Goal: Task Accomplishment & Management: Use online tool/utility

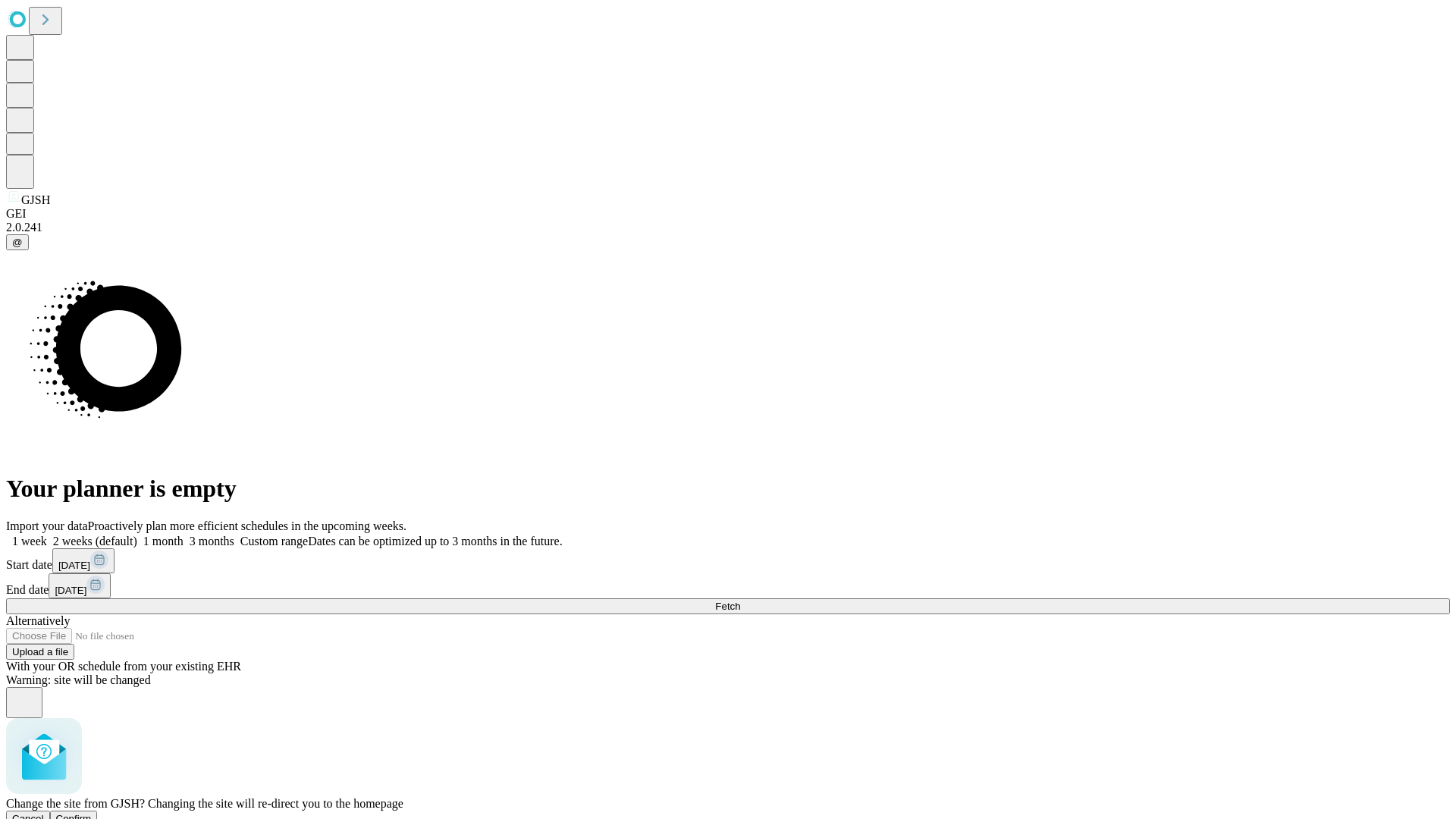
click at [91, 813] on span "Confirm" at bounding box center [74, 819] width 35 height 12
click at [47, 535] on label "1 week" at bounding box center [26, 540] width 41 height 13
click at [740, 601] on span "Fetch" at bounding box center [728, 607] width 25 height 12
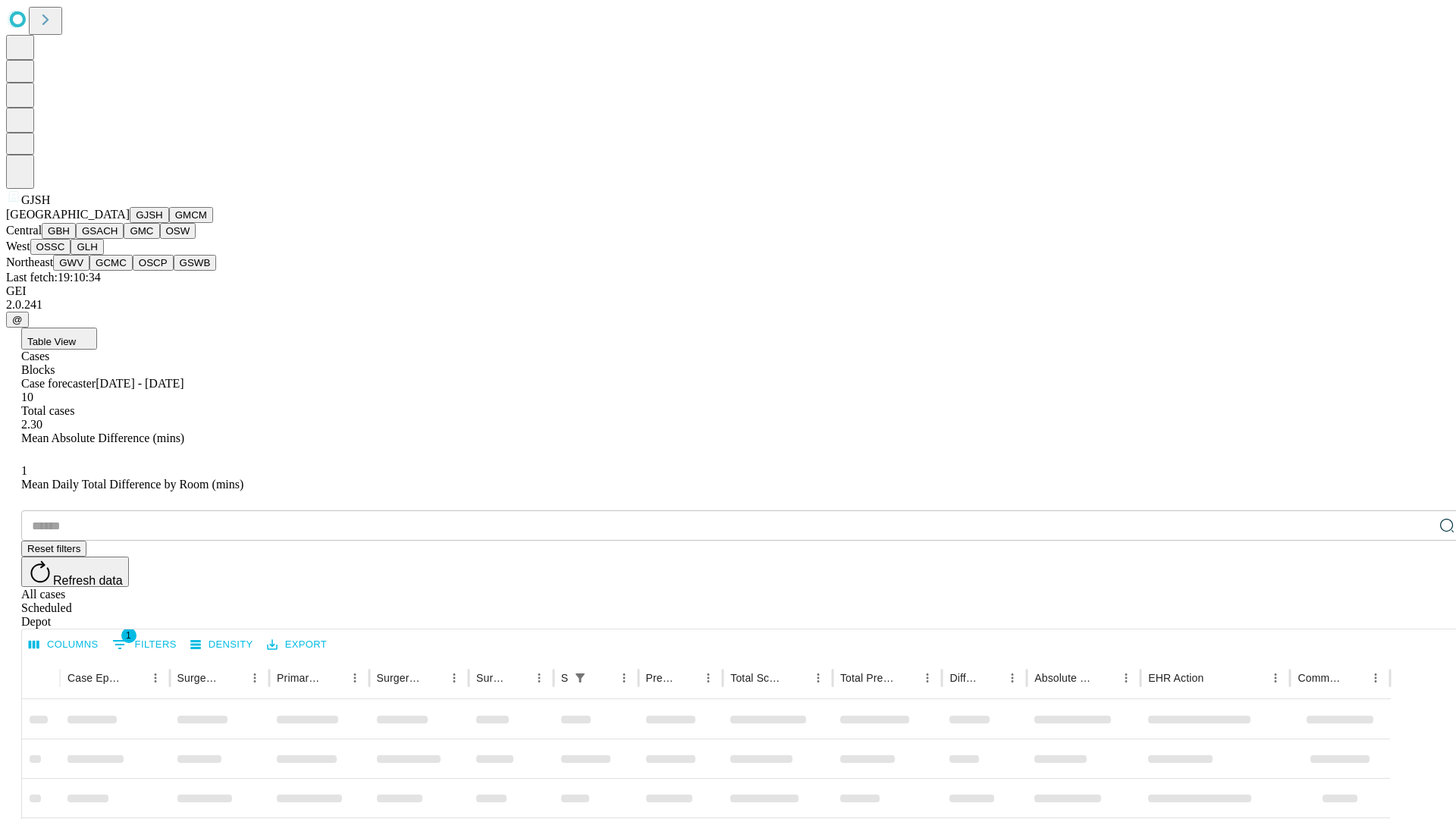
click at [169, 223] on button "GMCM" at bounding box center [191, 215] width 44 height 16
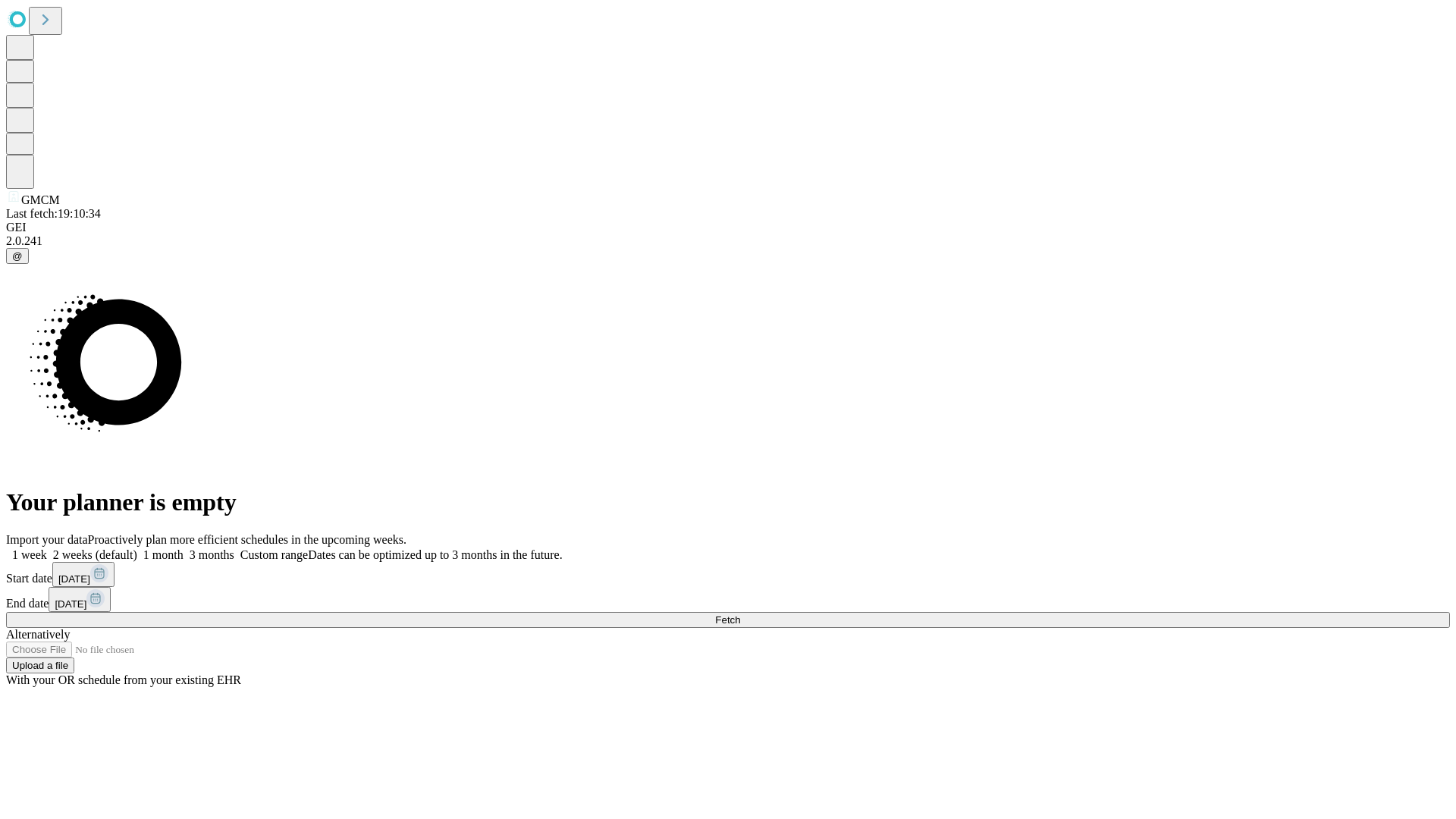
click at [47, 549] on label "1 week" at bounding box center [26, 555] width 41 height 13
click at [740, 614] on span "Fetch" at bounding box center [728, 620] width 25 height 12
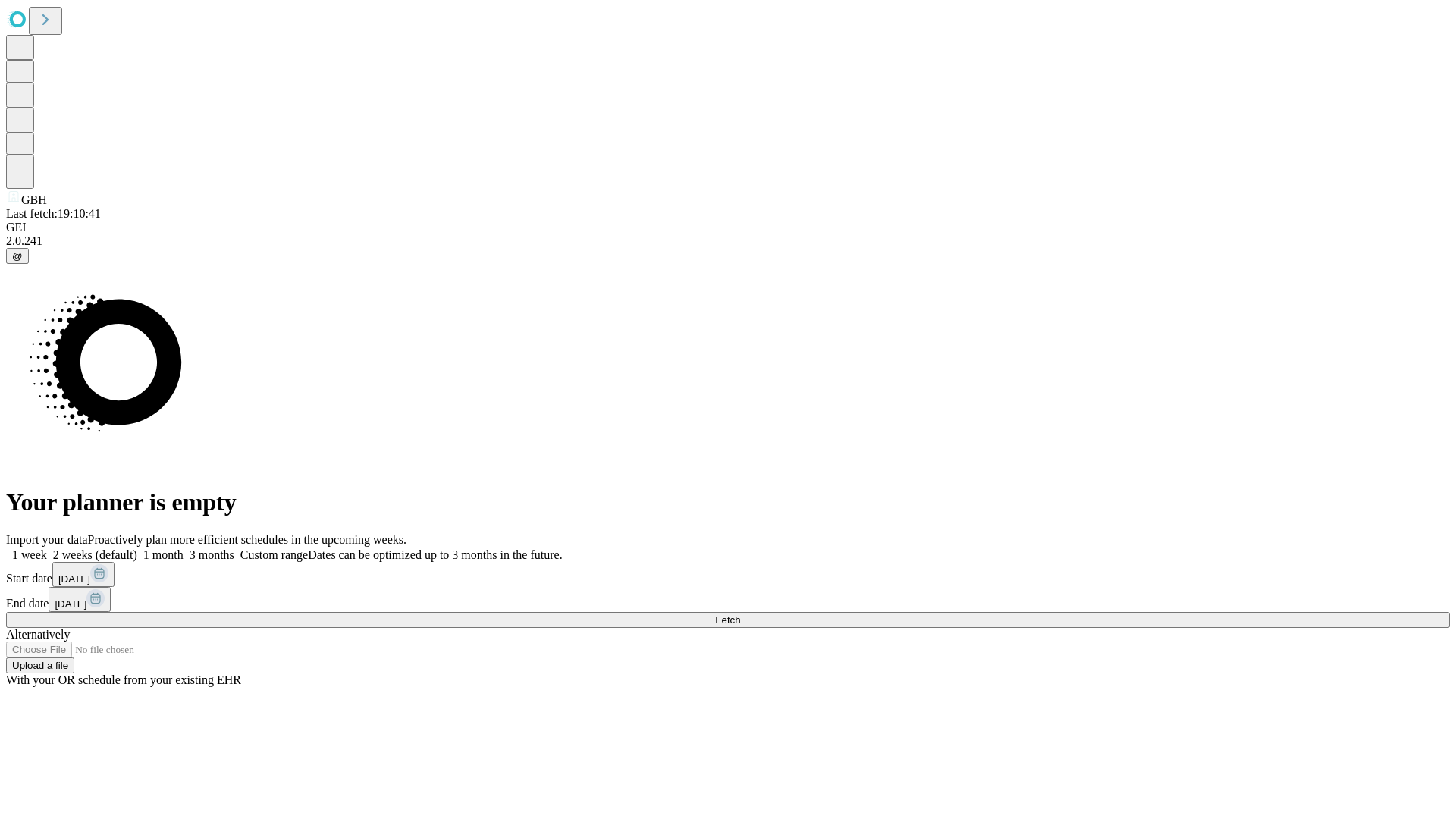
click at [47, 549] on label "1 week" at bounding box center [26, 555] width 41 height 13
click at [740, 614] on span "Fetch" at bounding box center [728, 620] width 25 height 12
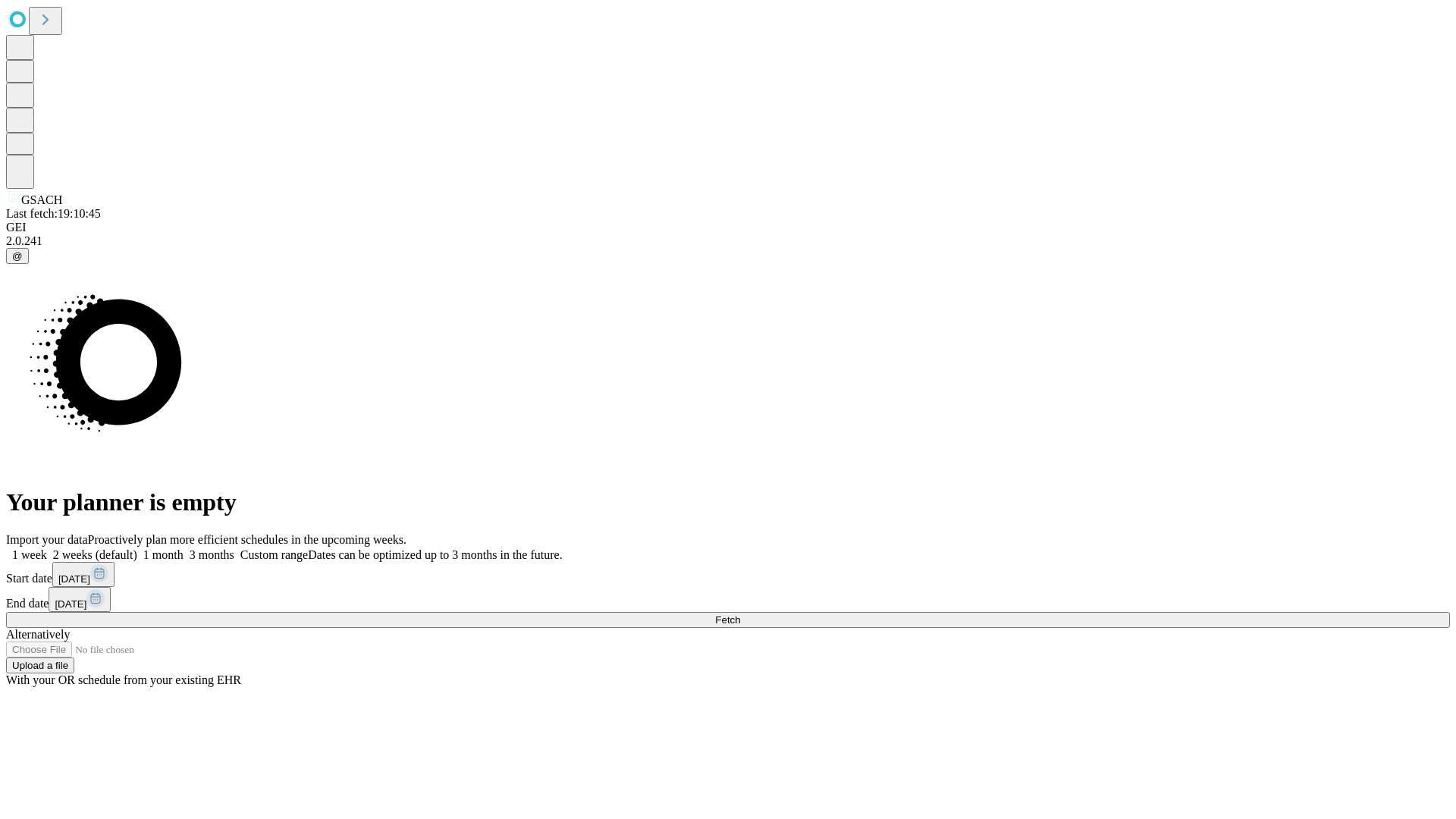
click at [740, 614] on span "Fetch" at bounding box center [728, 620] width 25 height 12
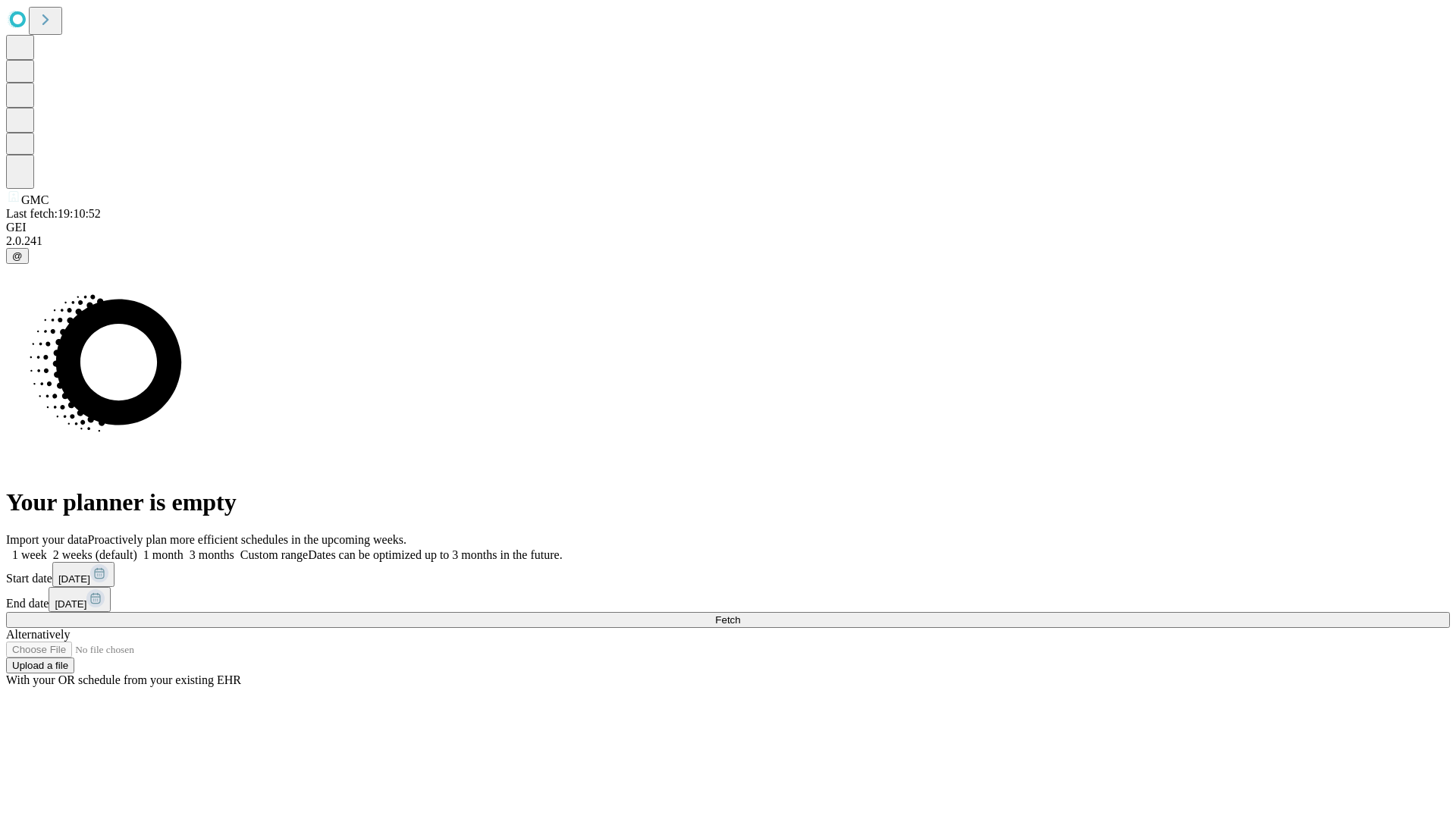
click at [47, 549] on label "1 week" at bounding box center [26, 555] width 41 height 13
click at [740, 614] on span "Fetch" at bounding box center [728, 620] width 25 height 12
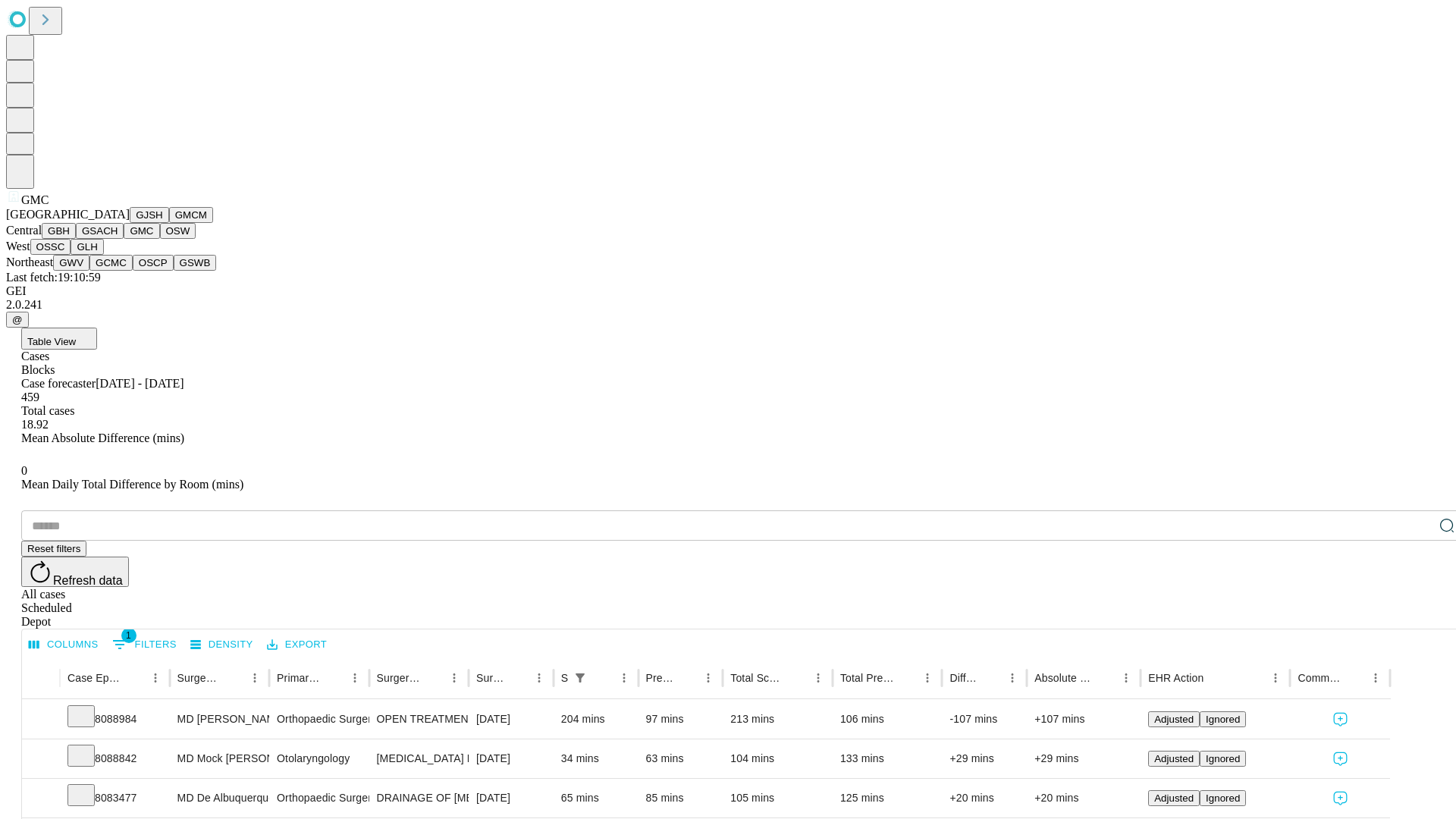
click at [160, 239] on button "OSW" at bounding box center [178, 231] width 36 height 16
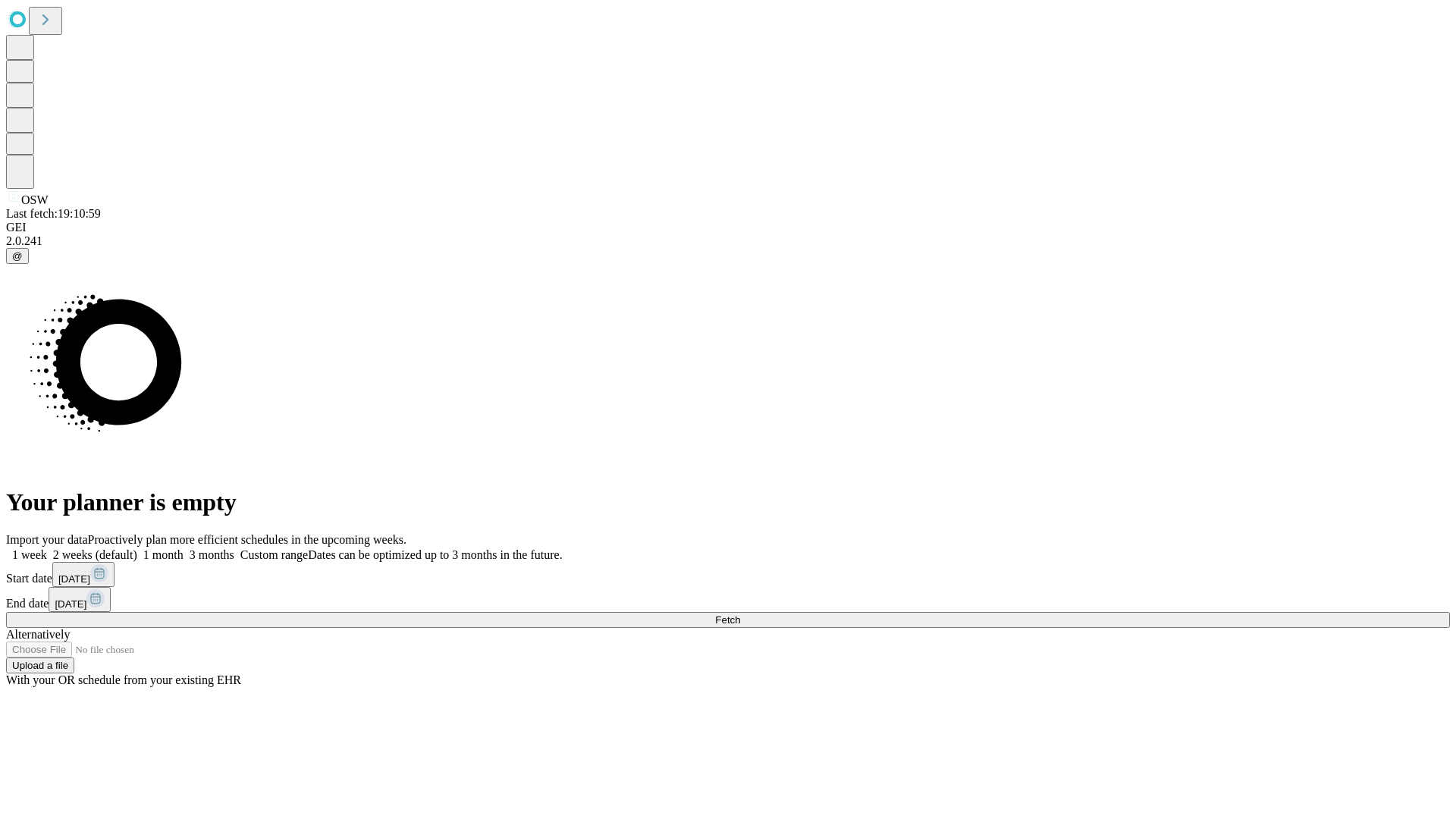
click at [47, 549] on label "1 week" at bounding box center [26, 555] width 41 height 13
click at [740, 614] on span "Fetch" at bounding box center [728, 620] width 25 height 12
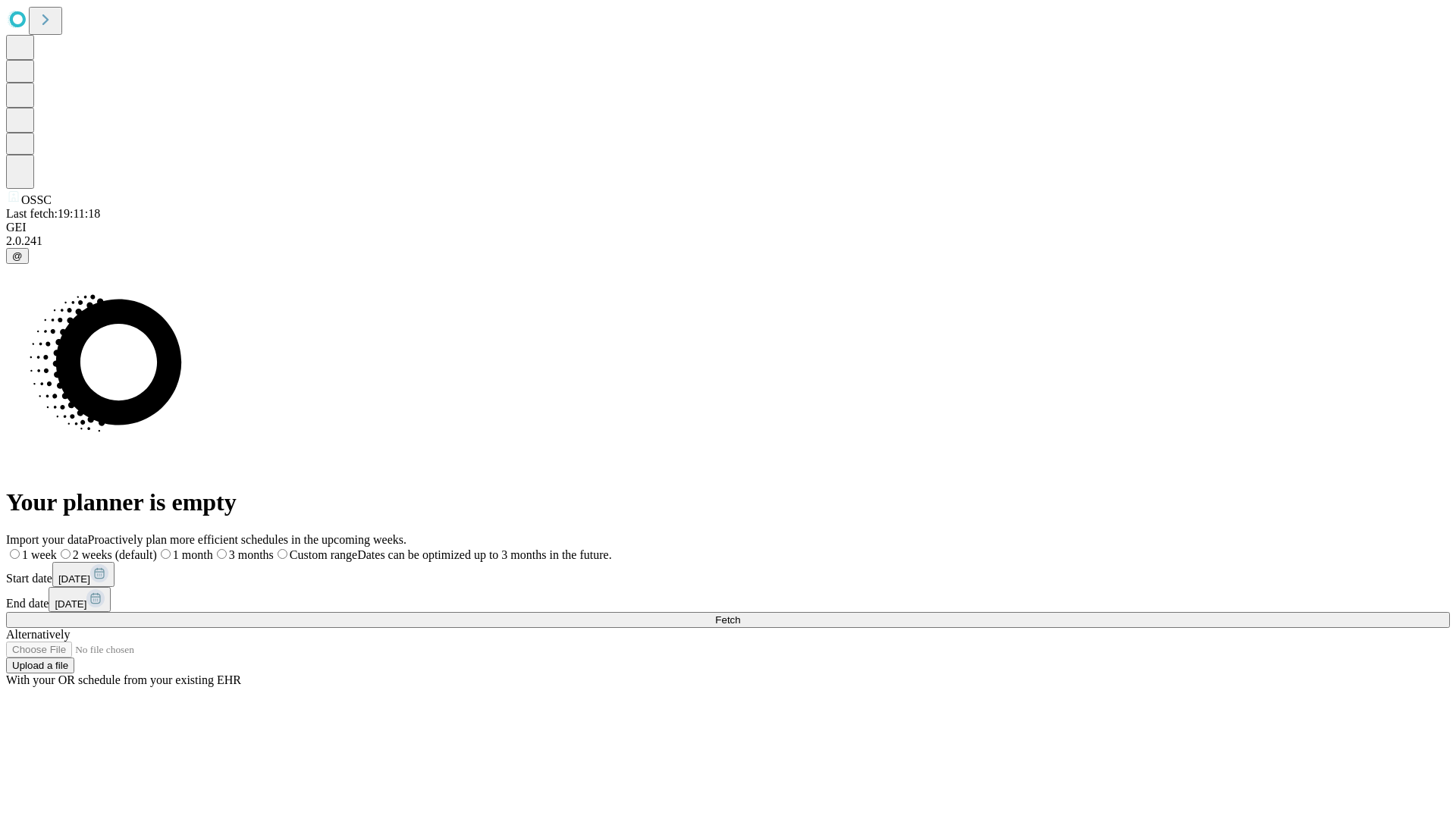
click at [57, 549] on label "1 week" at bounding box center [31, 555] width 51 height 13
click at [740, 614] on span "Fetch" at bounding box center [728, 620] width 25 height 12
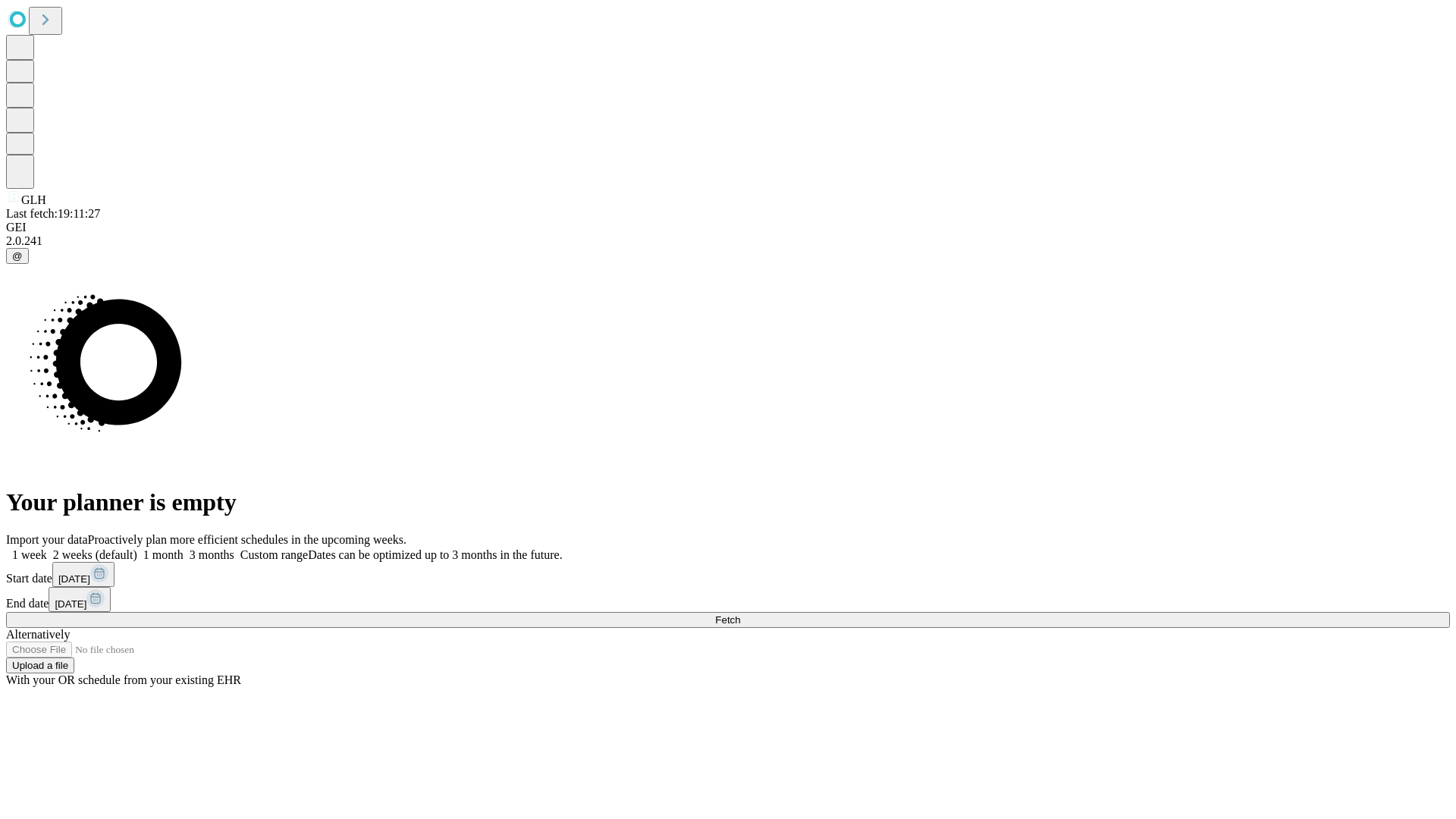
click at [47, 549] on label "1 week" at bounding box center [26, 555] width 41 height 13
click at [740, 614] on span "Fetch" at bounding box center [728, 620] width 25 height 12
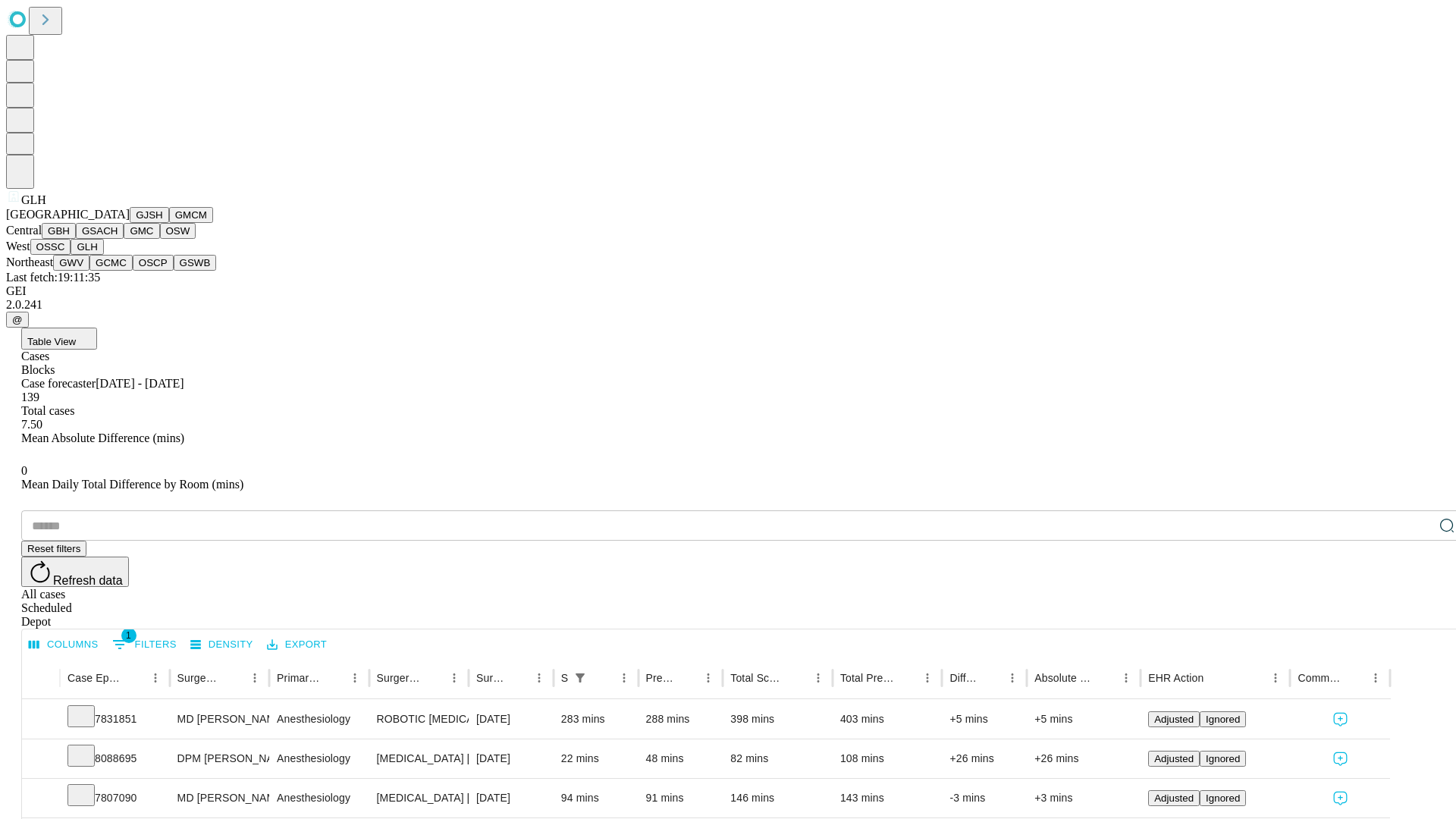
click at [90, 271] on button "GWV" at bounding box center [70, 263] width 36 height 16
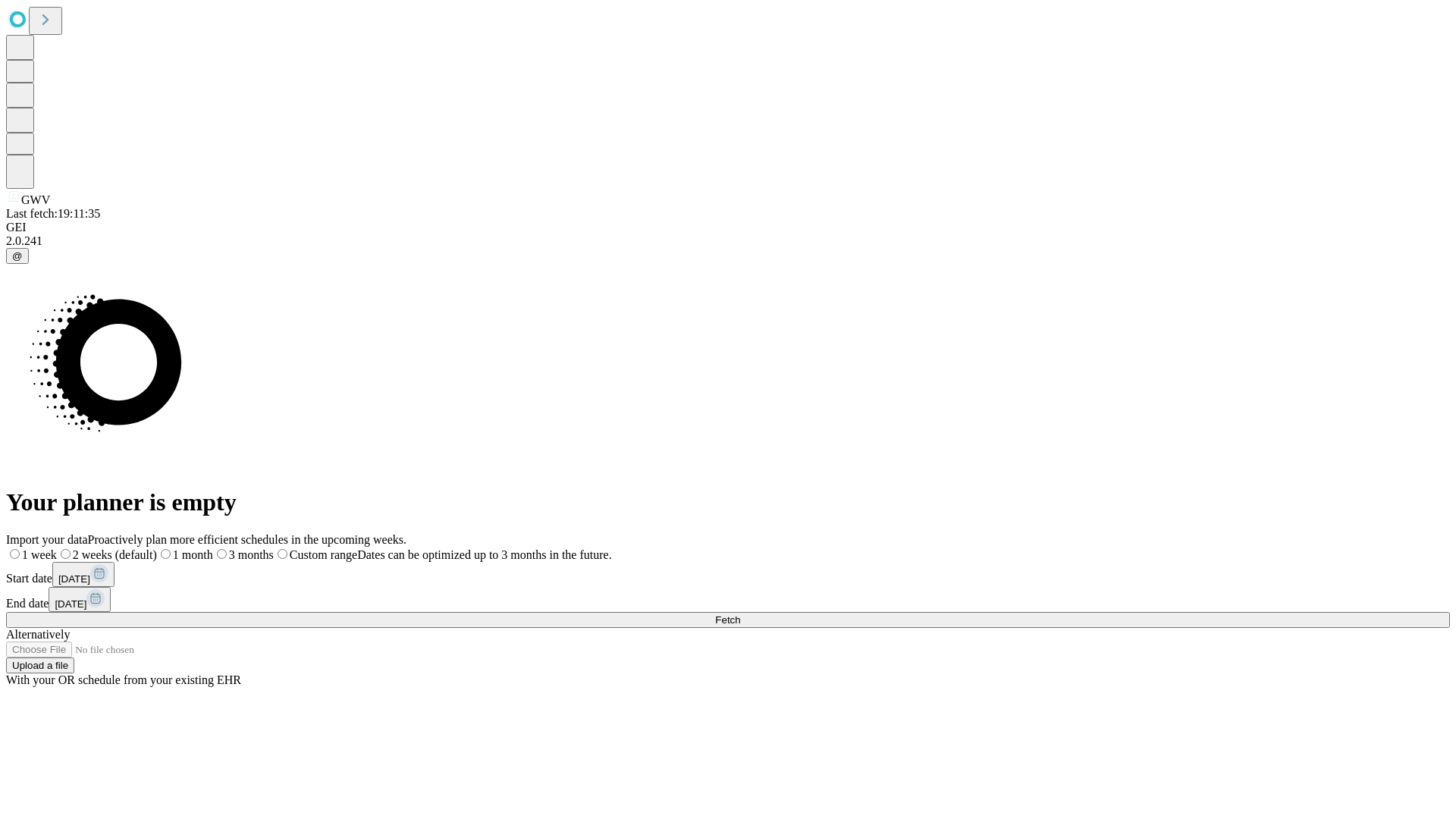
click at [57, 549] on label "1 week" at bounding box center [31, 555] width 51 height 13
click at [740, 614] on span "Fetch" at bounding box center [728, 620] width 25 height 12
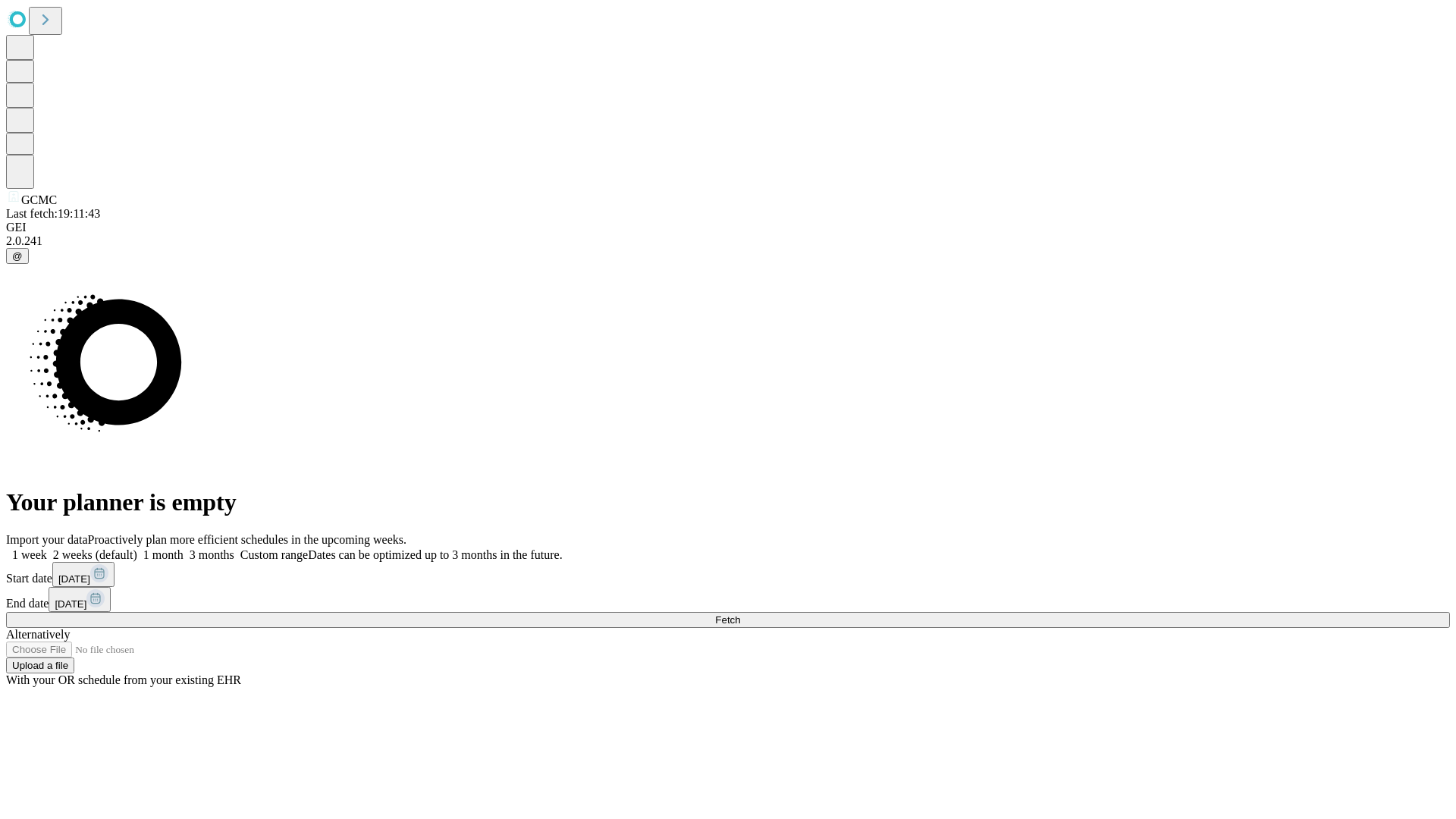
click at [47, 549] on label "1 week" at bounding box center [26, 555] width 41 height 13
click at [740, 614] on span "Fetch" at bounding box center [728, 620] width 25 height 12
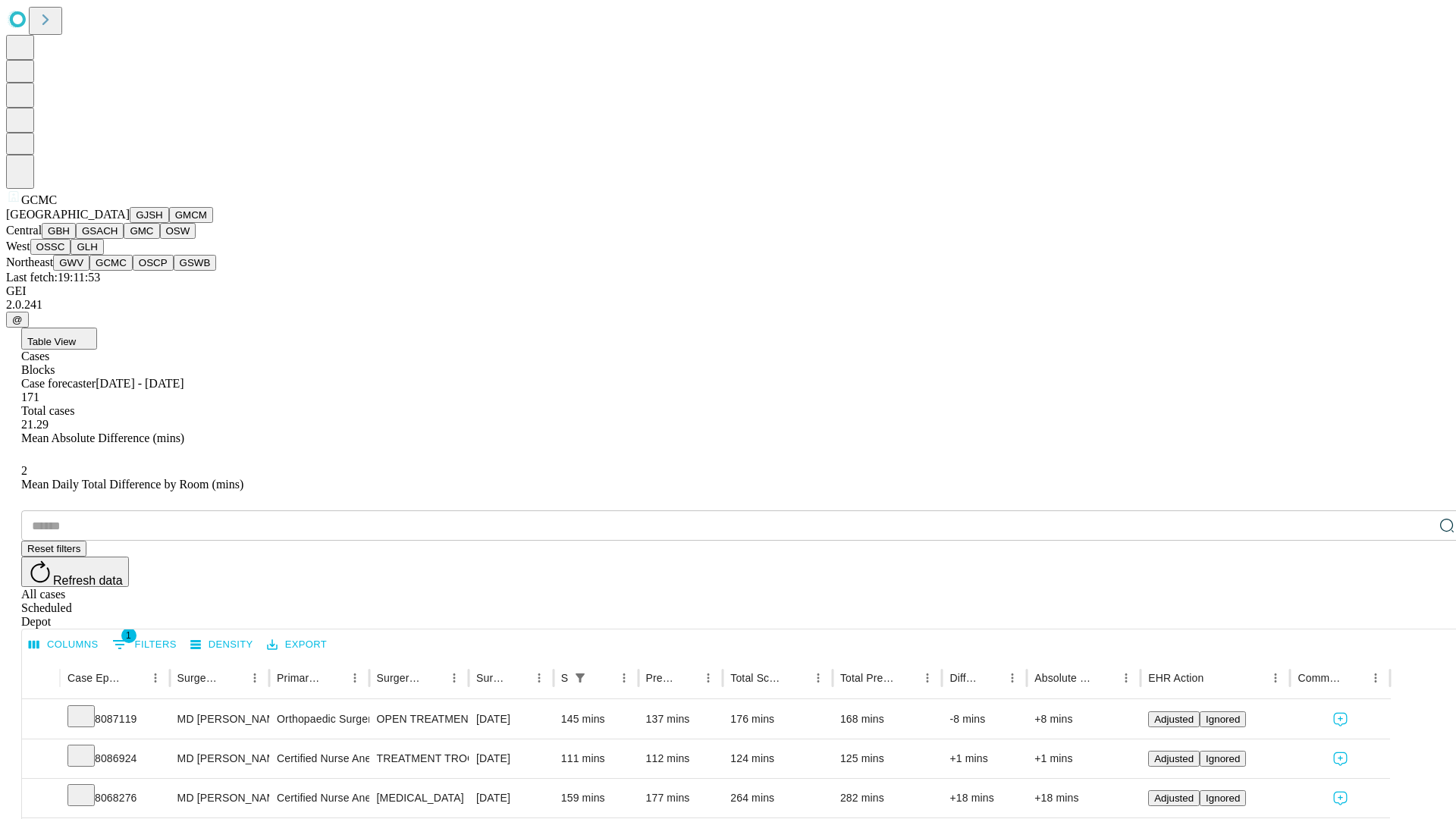
click at [133, 271] on button "OSCP" at bounding box center [153, 263] width 41 height 16
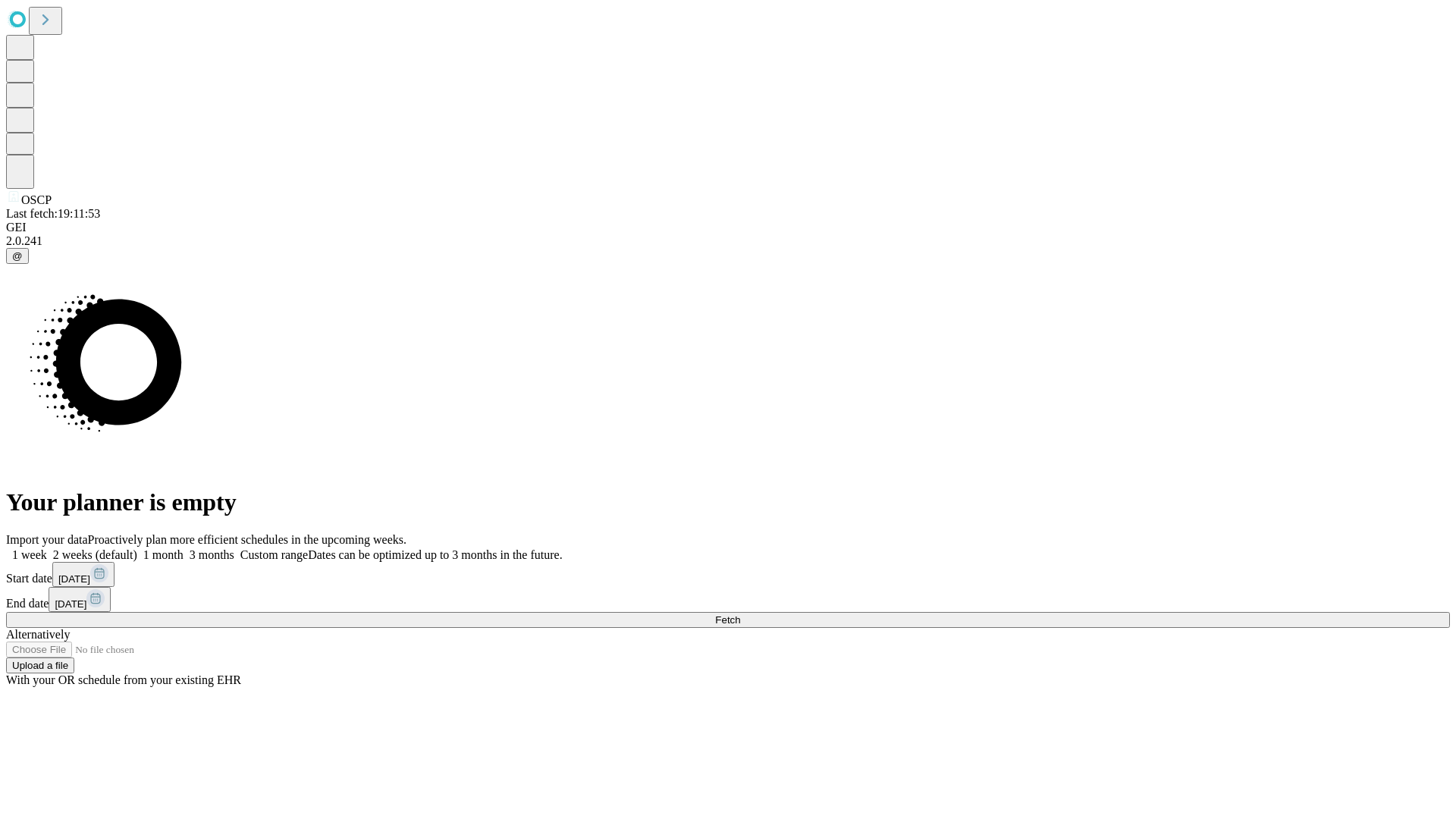
click at [740, 614] on span "Fetch" at bounding box center [728, 620] width 25 height 12
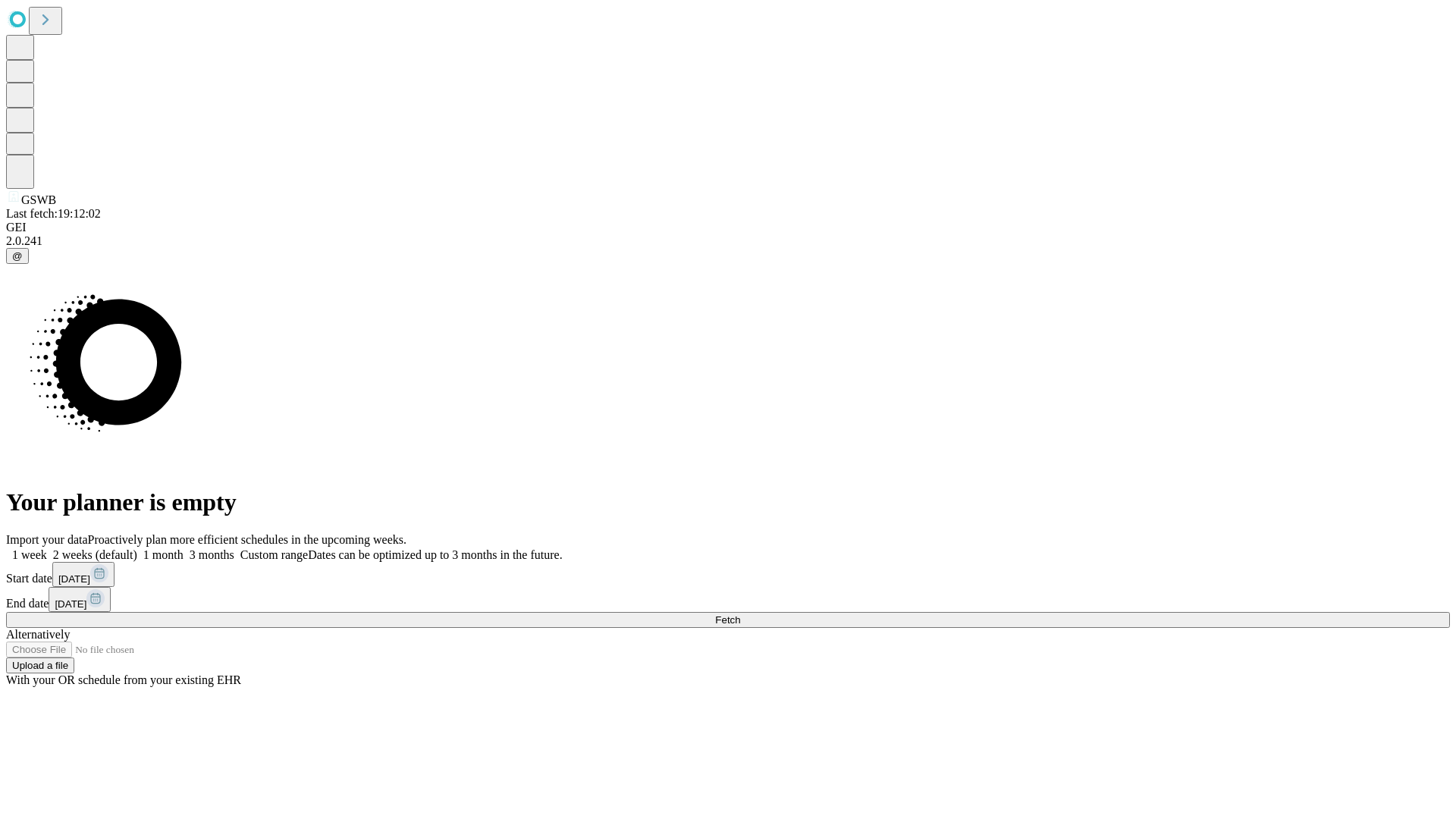
click at [47, 549] on label "1 week" at bounding box center [26, 555] width 41 height 13
click at [740, 614] on span "Fetch" at bounding box center [728, 620] width 25 height 12
